Goal: Information Seeking & Learning: Learn about a topic

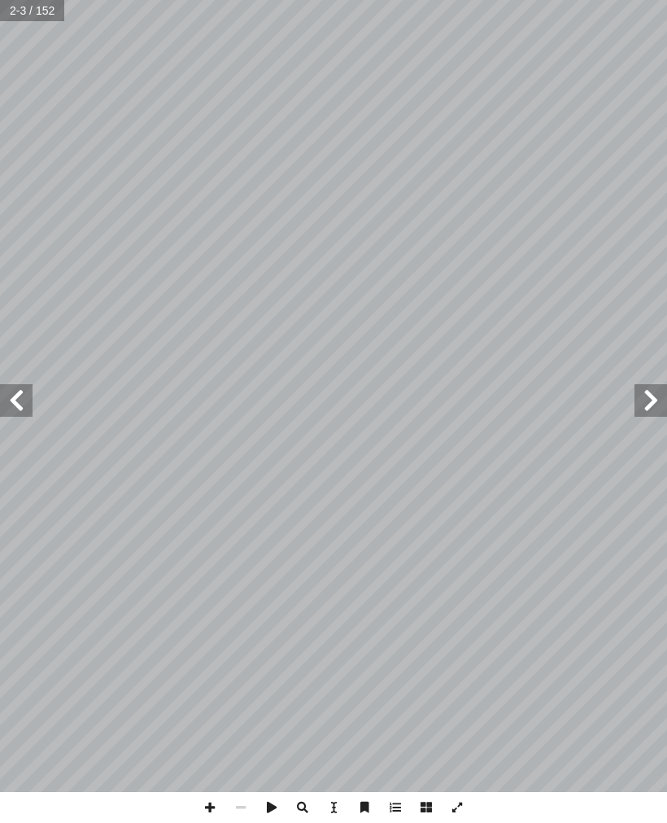
click at [8, 404] on span at bounding box center [16, 400] width 33 height 33
click at [30, 391] on span at bounding box center [16, 400] width 33 height 33
click at [24, 397] on span at bounding box center [16, 400] width 33 height 33
click at [27, 400] on span at bounding box center [16, 400] width 33 height 33
click at [20, 400] on span at bounding box center [16, 400] width 33 height 33
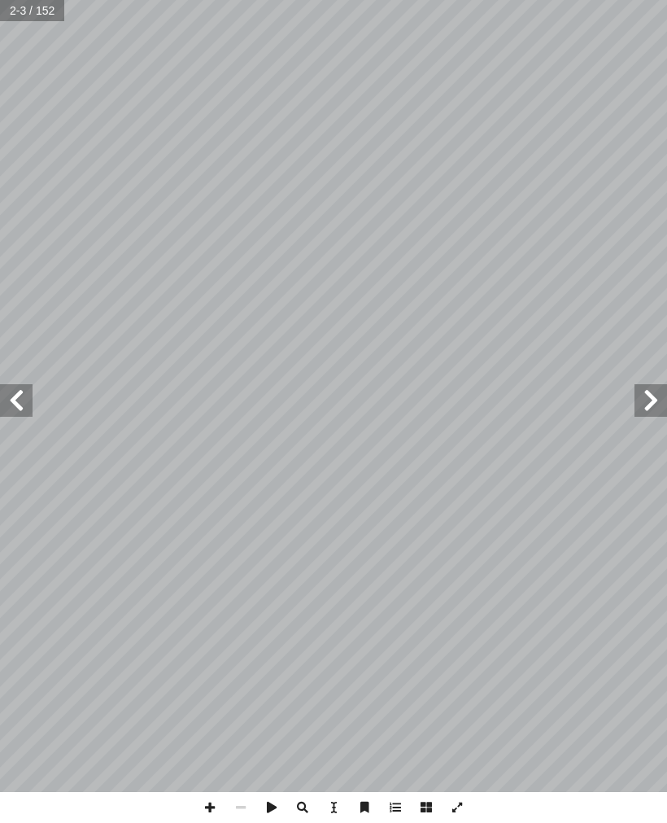
click at [25, 395] on span at bounding box center [16, 400] width 33 height 33
click at [22, 393] on span at bounding box center [16, 400] width 33 height 33
click at [20, 391] on span at bounding box center [16, 400] width 33 height 33
click at [22, 388] on span at bounding box center [16, 400] width 33 height 33
click at [22, 396] on span at bounding box center [16, 400] width 33 height 33
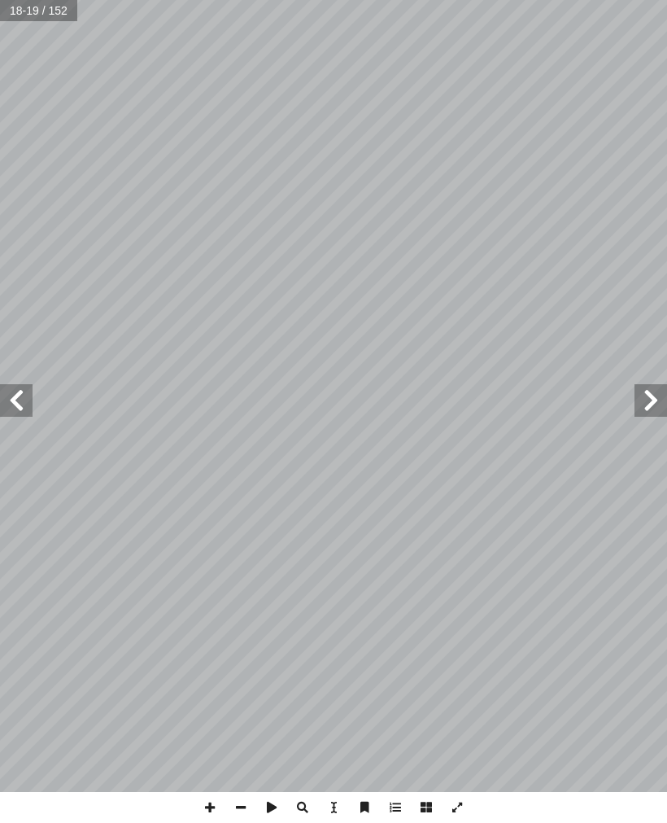
click at [18, 407] on span at bounding box center [16, 400] width 33 height 33
click at [6, 409] on span at bounding box center [16, 400] width 33 height 33
click at [13, 396] on span at bounding box center [16, 400] width 33 height 33
click at [19, 391] on span at bounding box center [16, 400] width 33 height 33
click at [15, 394] on span at bounding box center [16, 400] width 33 height 33
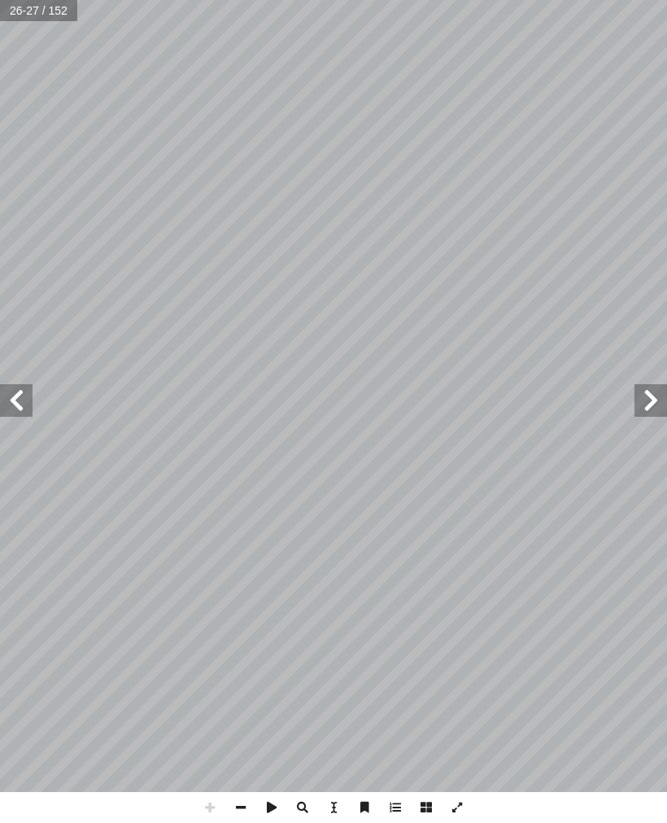
click at [20, 390] on span at bounding box center [16, 400] width 33 height 33
click at [24, 394] on span at bounding box center [16, 400] width 33 height 33
click at [20, 394] on span at bounding box center [16, 400] width 33 height 33
click at [11, 413] on span at bounding box center [16, 400] width 33 height 33
click at [19, 401] on span at bounding box center [16, 400] width 33 height 33
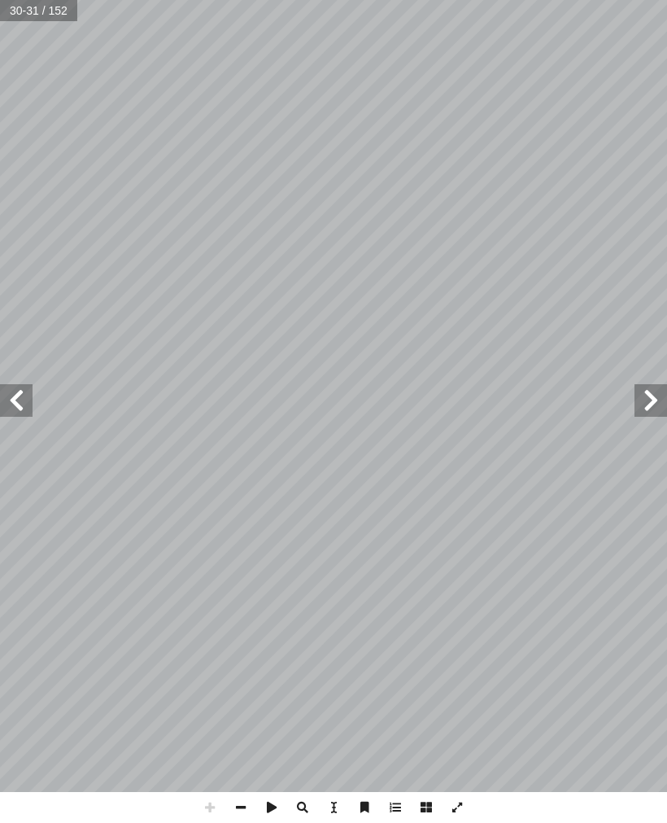
click at [21, 398] on span at bounding box center [16, 400] width 33 height 33
click at [21, 399] on span at bounding box center [16, 400] width 33 height 33
click at [14, 404] on span at bounding box center [16, 400] width 33 height 33
click at [19, 398] on span at bounding box center [16, 400] width 33 height 33
click at [21, 397] on span at bounding box center [16, 400] width 33 height 33
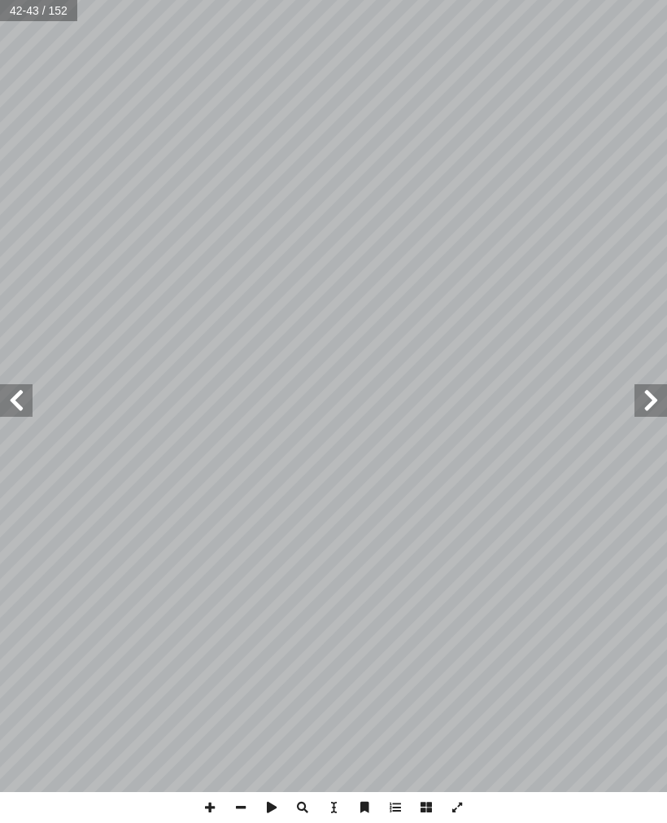
click at [24, 408] on span at bounding box center [16, 400] width 33 height 33
click at [14, 384] on span at bounding box center [16, 400] width 33 height 33
click at [19, 384] on span at bounding box center [16, 400] width 33 height 33
click at [9, 390] on span at bounding box center [16, 400] width 33 height 33
click at [11, 384] on span at bounding box center [16, 400] width 33 height 33
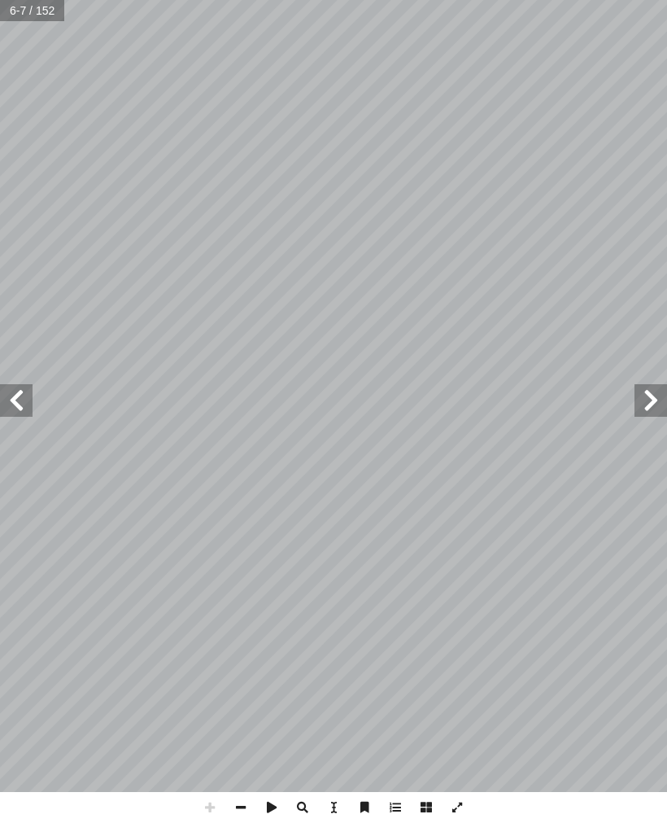
click at [8, 393] on span at bounding box center [16, 400] width 33 height 33
click at [7, 393] on span at bounding box center [16, 400] width 33 height 33
click at [8, 397] on span at bounding box center [16, 400] width 33 height 33
click at [7, 397] on span at bounding box center [16, 400] width 33 height 33
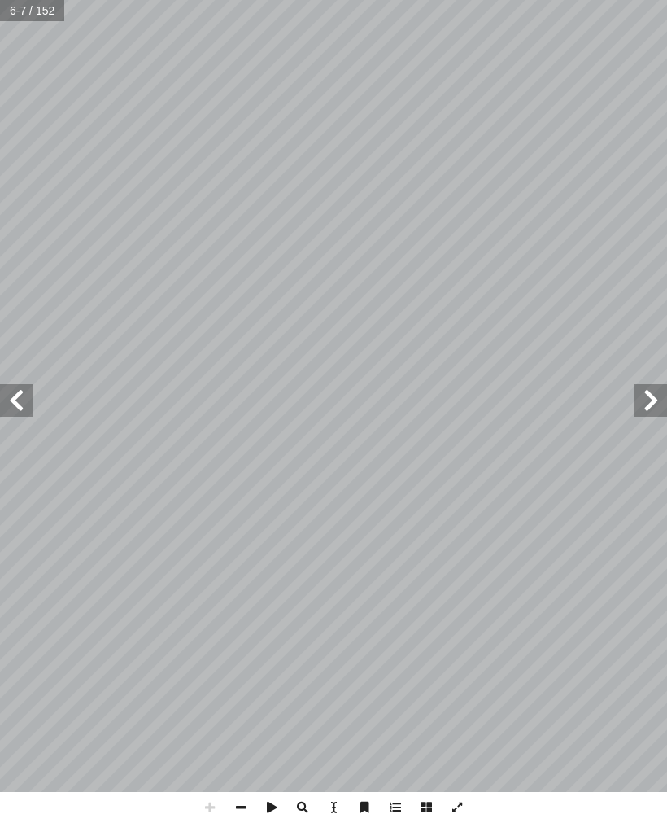
click at [8, 401] on span at bounding box center [16, 400] width 33 height 33
click at [11, 396] on span at bounding box center [16, 400] width 33 height 33
click at [8, 400] on span at bounding box center [16, 400] width 33 height 33
click at [7, 401] on span at bounding box center [16, 400] width 33 height 33
click at [15, 392] on span at bounding box center [16, 400] width 33 height 33
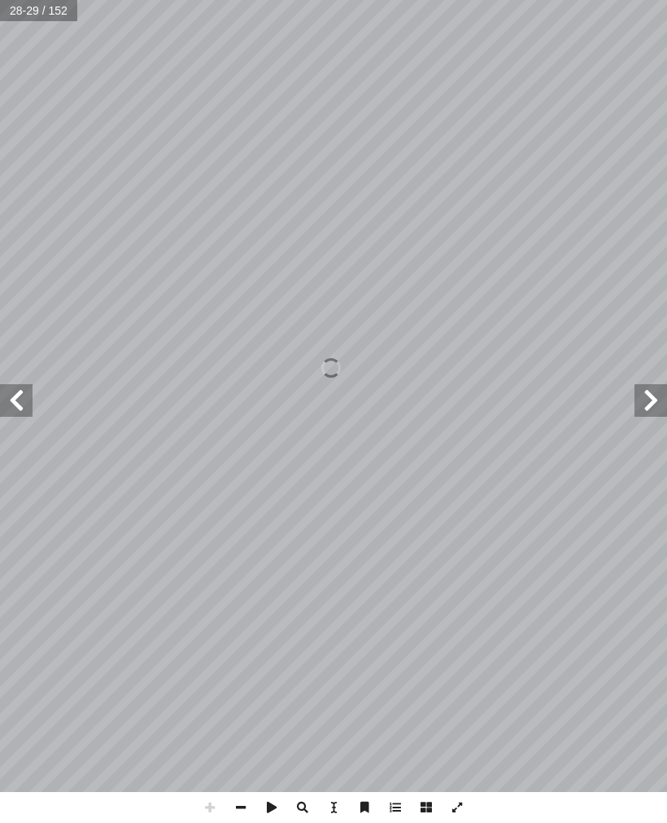
click at [15, 393] on span at bounding box center [16, 400] width 33 height 33
click at [15, 388] on span at bounding box center [16, 400] width 33 height 33
click at [19, 391] on span at bounding box center [16, 400] width 33 height 33
click at [12, 392] on span at bounding box center [16, 400] width 33 height 33
click at [12, 402] on span at bounding box center [16, 400] width 33 height 33
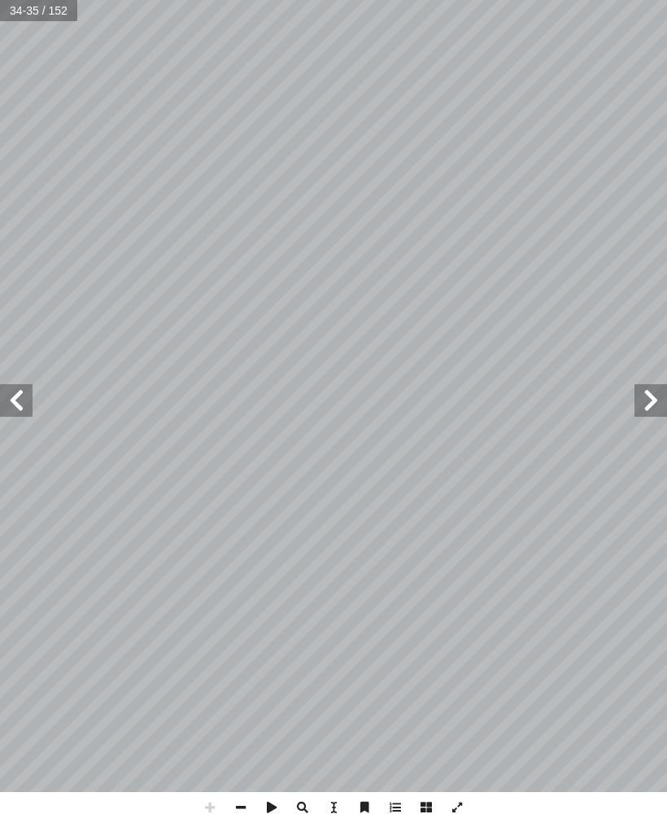
click at [20, 400] on span at bounding box center [16, 400] width 33 height 33
click at [20, 385] on span at bounding box center [16, 400] width 33 height 33
click at [22, 394] on span at bounding box center [16, 400] width 33 height 33
click at [21, 401] on span at bounding box center [16, 400] width 33 height 33
click at [23, 402] on span at bounding box center [16, 400] width 33 height 33
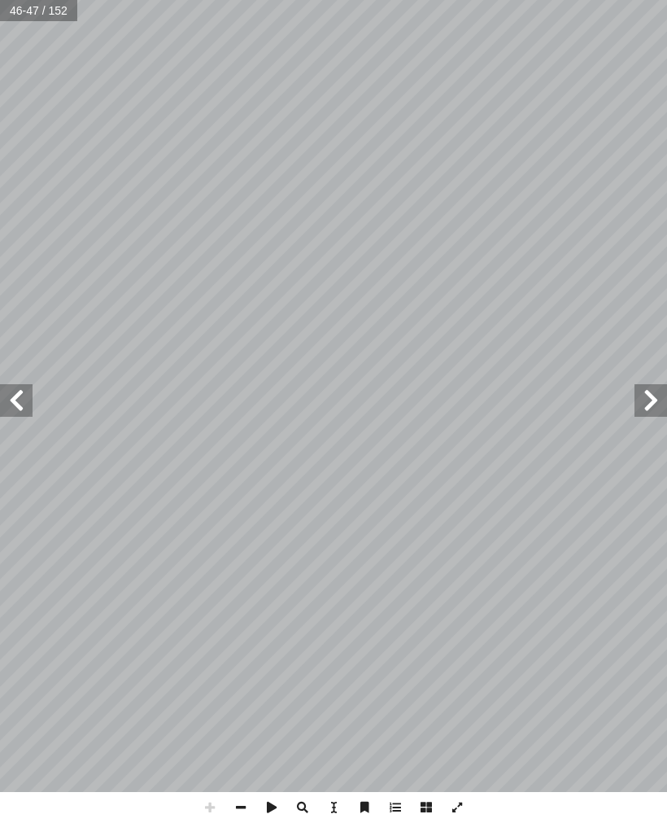
click at [31, 395] on span at bounding box center [16, 400] width 33 height 33
click at [642, 411] on span at bounding box center [651, 400] width 33 height 33
click at [15, 387] on span at bounding box center [16, 400] width 33 height 33
click at [11, 388] on span at bounding box center [16, 400] width 33 height 33
click at [20, 391] on span at bounding box center [16, 400] width 33 height 33
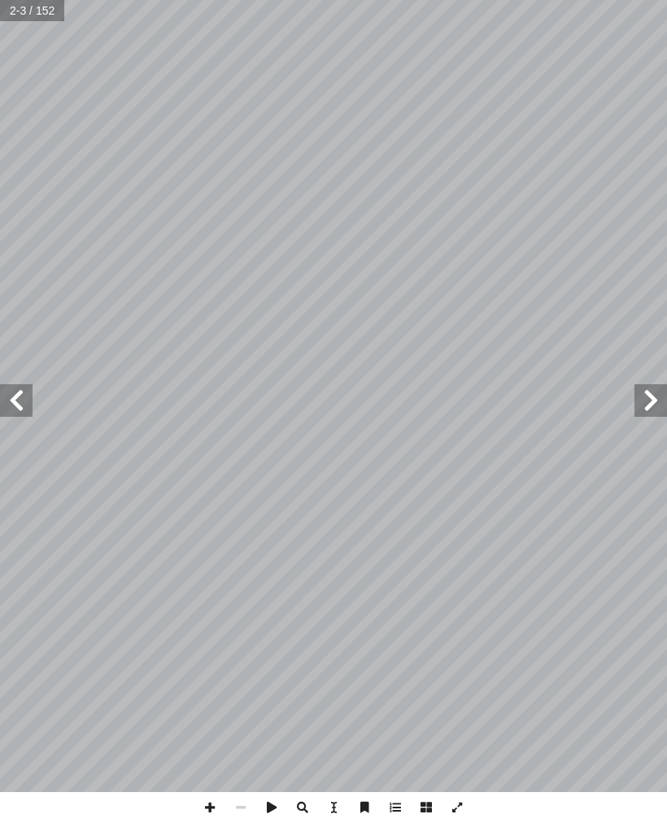
click at [16, 400] on span at bounding box center [16, 400] width 33 height 33
click at [12, 404] on span at bounding box center [16, 400] width 33 height 33
click at [10, 414] on span at bounding box center [16, 400] width 33 height 33
click at [11, 410] on span at bounding box center [16, 400] width 33 height 33
click at [11, 405] on span at bounding box center [16, 400] width 33 height 33
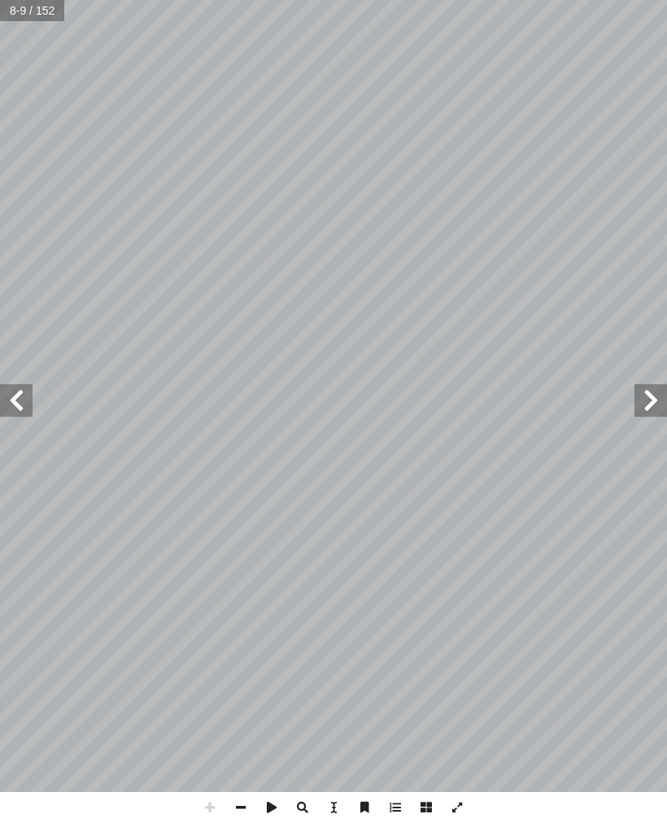
click at [11, 407] on span at bounding box center [16, 400] width 33 height 33
click at [9, 407] on span at bounding box center [16, 400] width 33 height 33
click at [11, 406] on span at bounding box center [16, 400] width 33 height 33
click at [11, 408] on span at bounding box center [16, 400] width 33 height 33
click at [10, 409] on span at bounding box center [16, 400] width 33 height 33
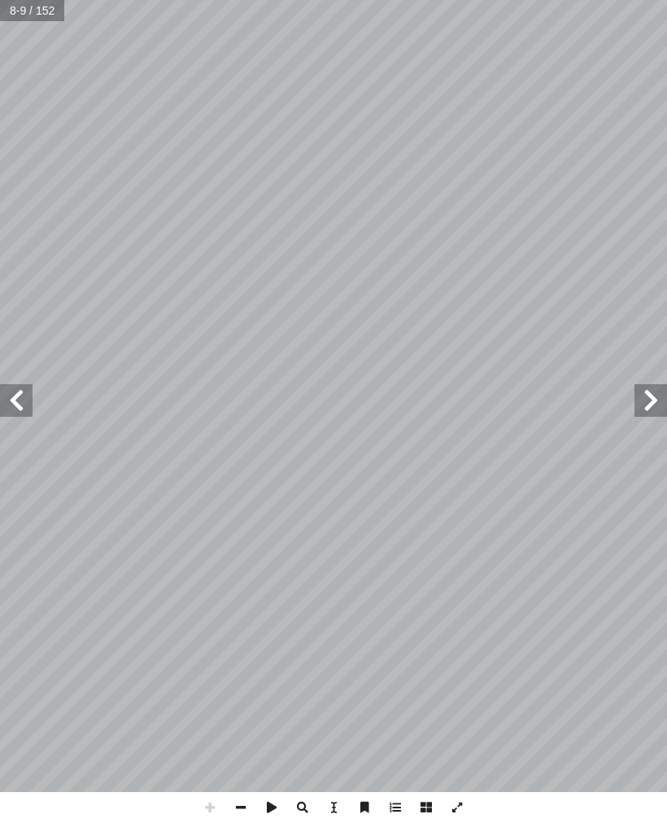
click at [10, 408] on span at bounding box center [16, 400] width 33 height 33
click at [11, 406] on span at bounding box center [16, 400] width 33 height 33
click at [12, 406] on span at bounding box center [16, 400] width 33 height 33
click at [21, 405] on span at bounding box center [16, 400] width 33 height 33
click at [19, 386] on span at bounding box center [16, 400] width 33 height 33
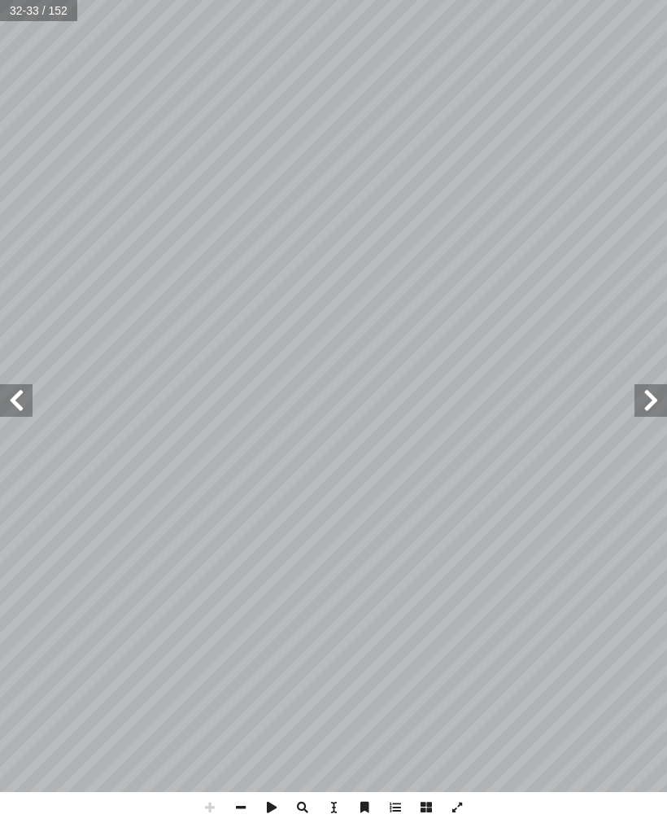
click at [22, 384] on span at bounding box center [16, 400] width 33 height 33
click at [19, 388] on span at bounding box center [16, 400] width 33 height 33
click at [25, 401] on span at bounding box center [16, 400] width 33 height 33
click at [29, 395] on span at bounding box center [16, 400] width 33 height 33
click at [32, 384] on span at bounding box center [16, 400] width 33 height 33
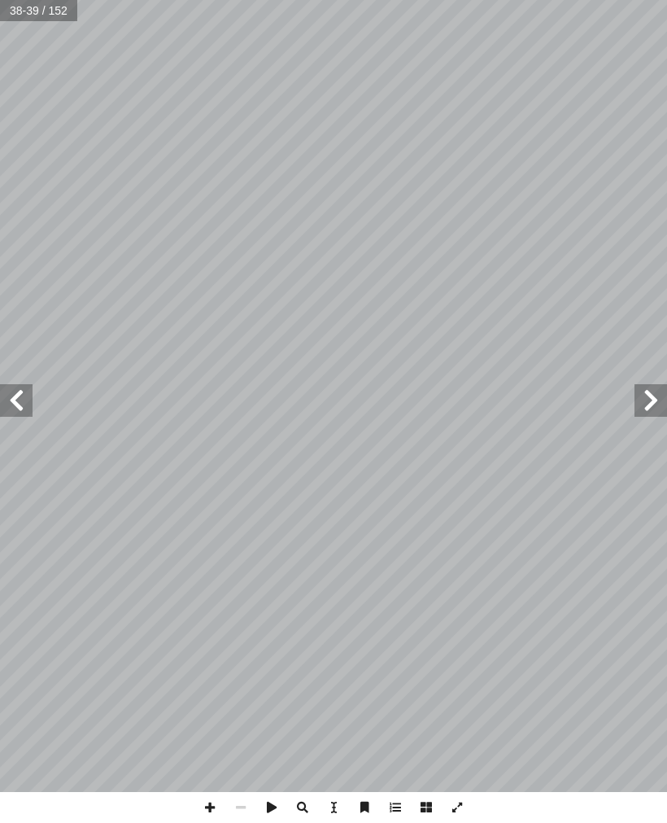
click at [30, 386] on span at bounding box center [16, 400] width 33 height 33
click at [22, 389] on span at bounding box center [16, 400] width 33 height 33
click at [15, 395] on span at bounding box center [16, 400] width 33 height 33
click at [23, 389] on span at bounding box center [16, 400] width 33 height 33
click at [660, 392] on span at bounding box center [651, 400] width 33 height 33
